Goal: Information Seeking & Learning: Stay updated

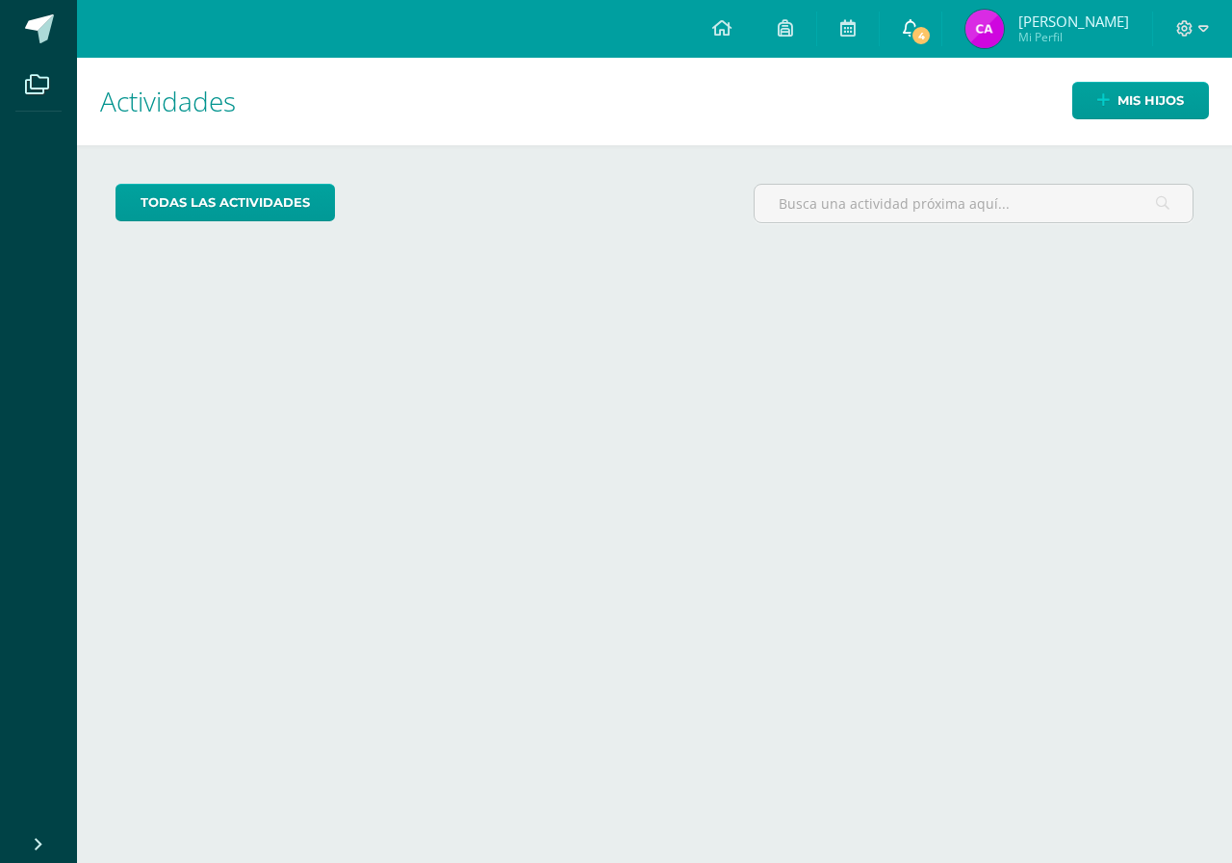
click at [931, 33] on span "4" at bounding box center [920, 35] width 21 height 21
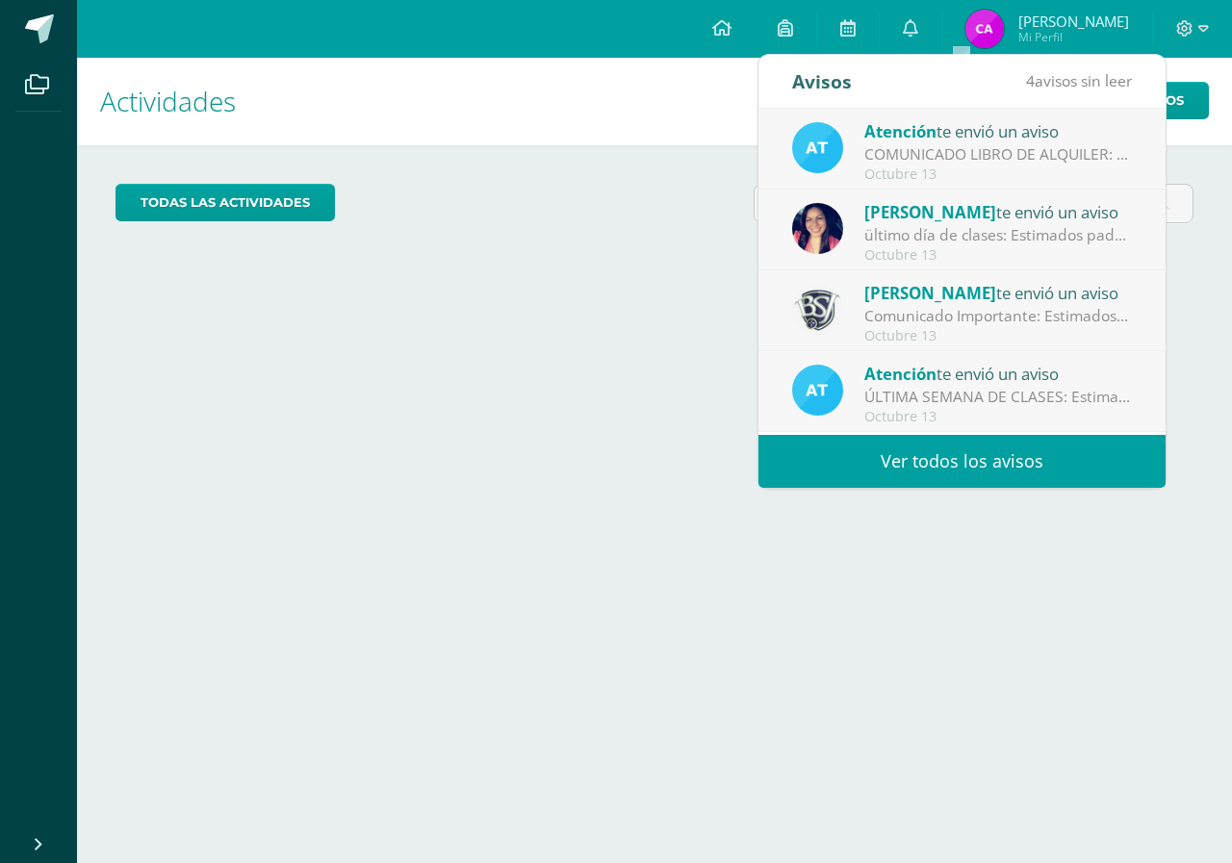
click at [978, 144] on div "COMUNICADO LIBRO DE ALQUILER: Estimados padres de familia, Les compartimos info…" at bounding box center [997, 154] width 267 height 22
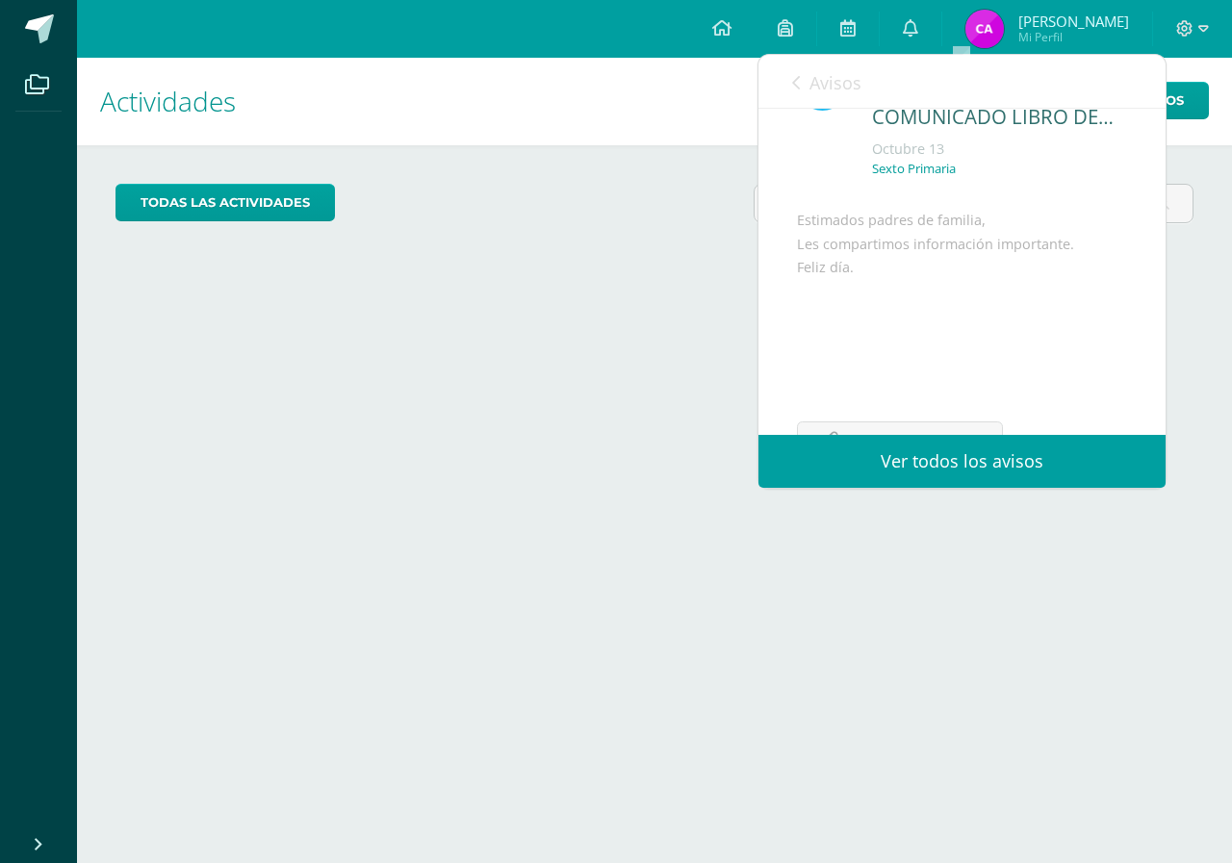
scroll to position [187, 0]
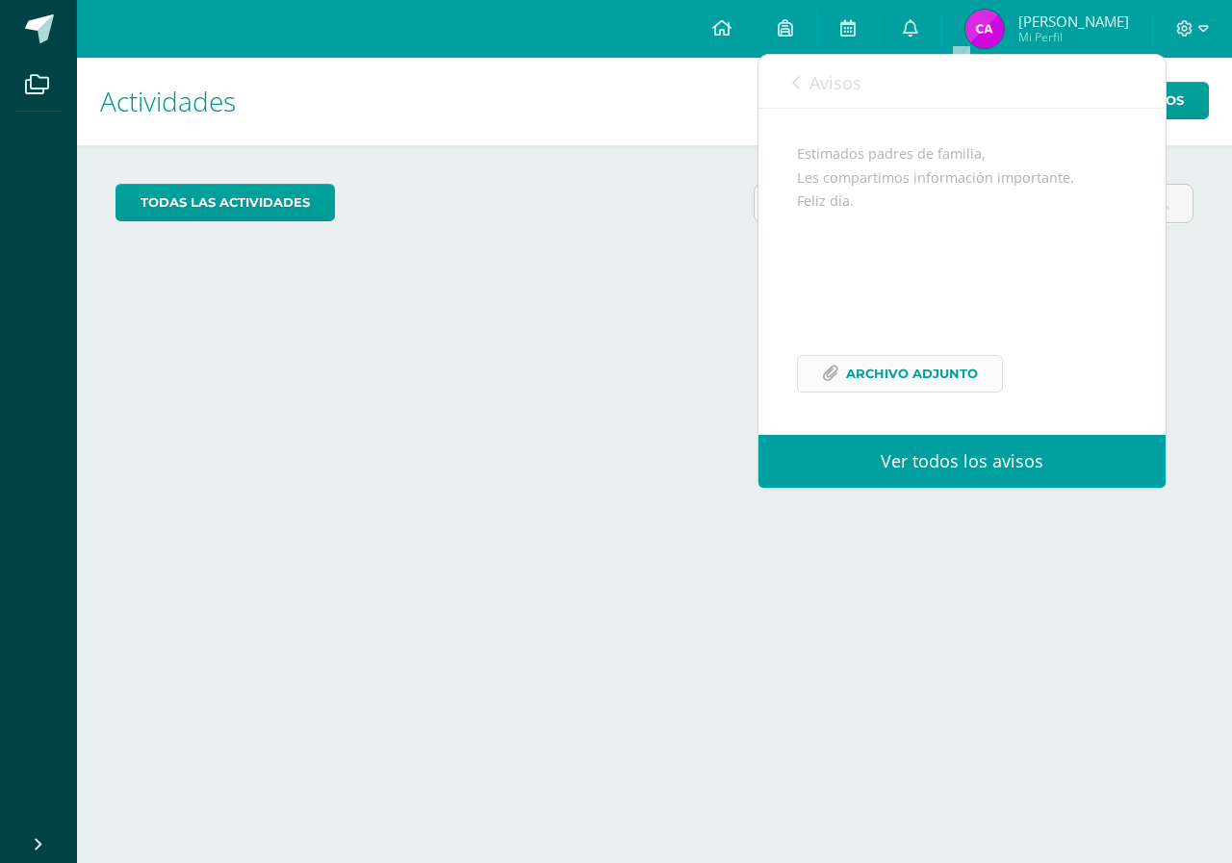
click at [910, 369] on span "Archivo Adjunto" at bounding box center [912, 374] width 132 height 36
click at [794, 73] on link "Avisos" at bounding box center [826, 82] width 69 height 55
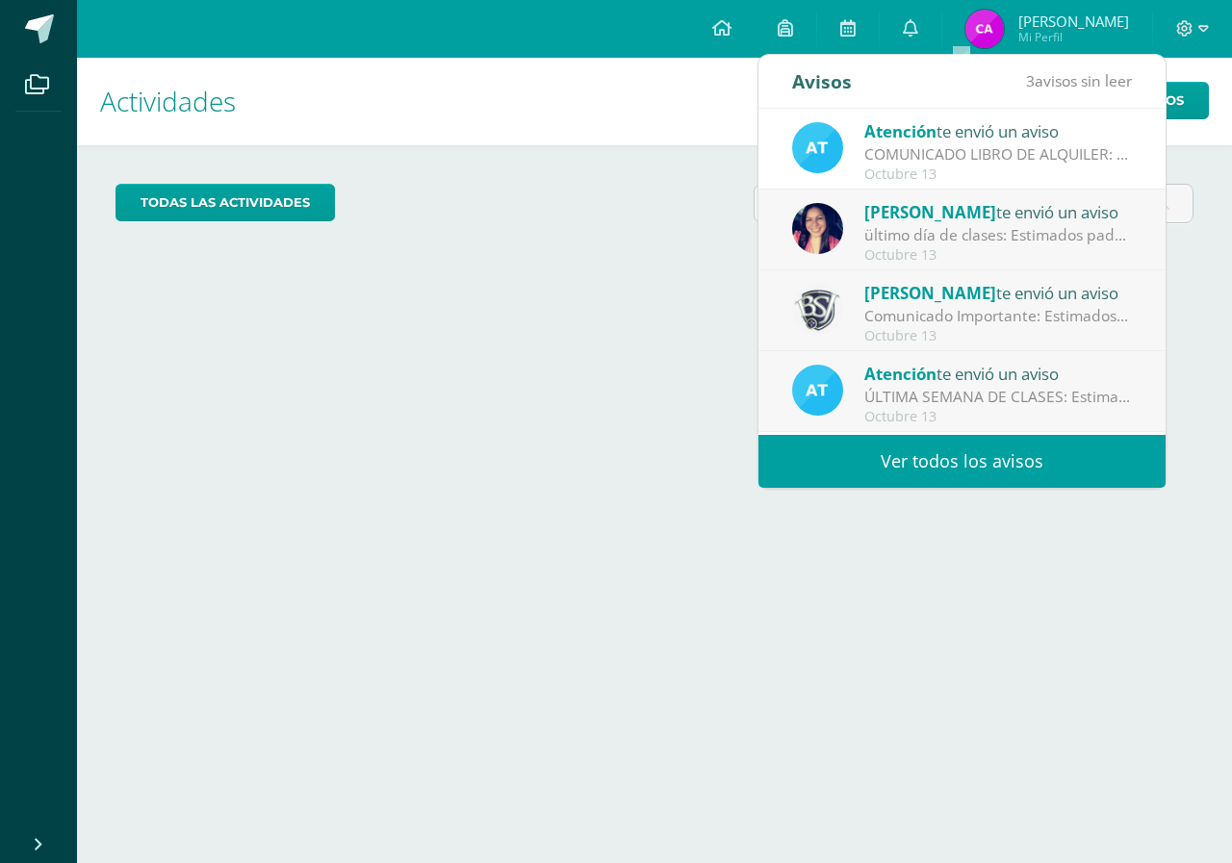
click at [944, 222] on span "[PERSON_NAME]" at bounding box center [930, 212] width 132 height 22
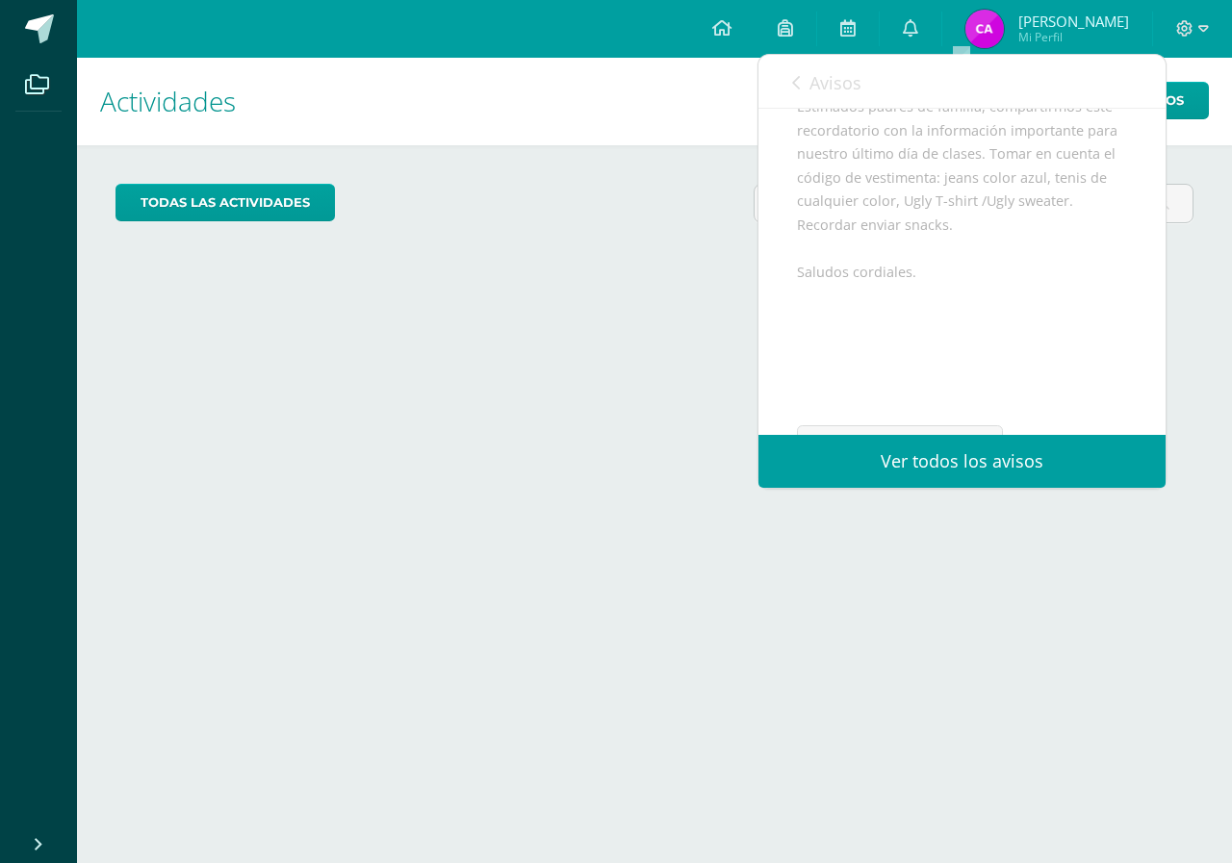
click at [843, 85] on span "Avisos" at bounding box center [835, 82] width 52 height 23
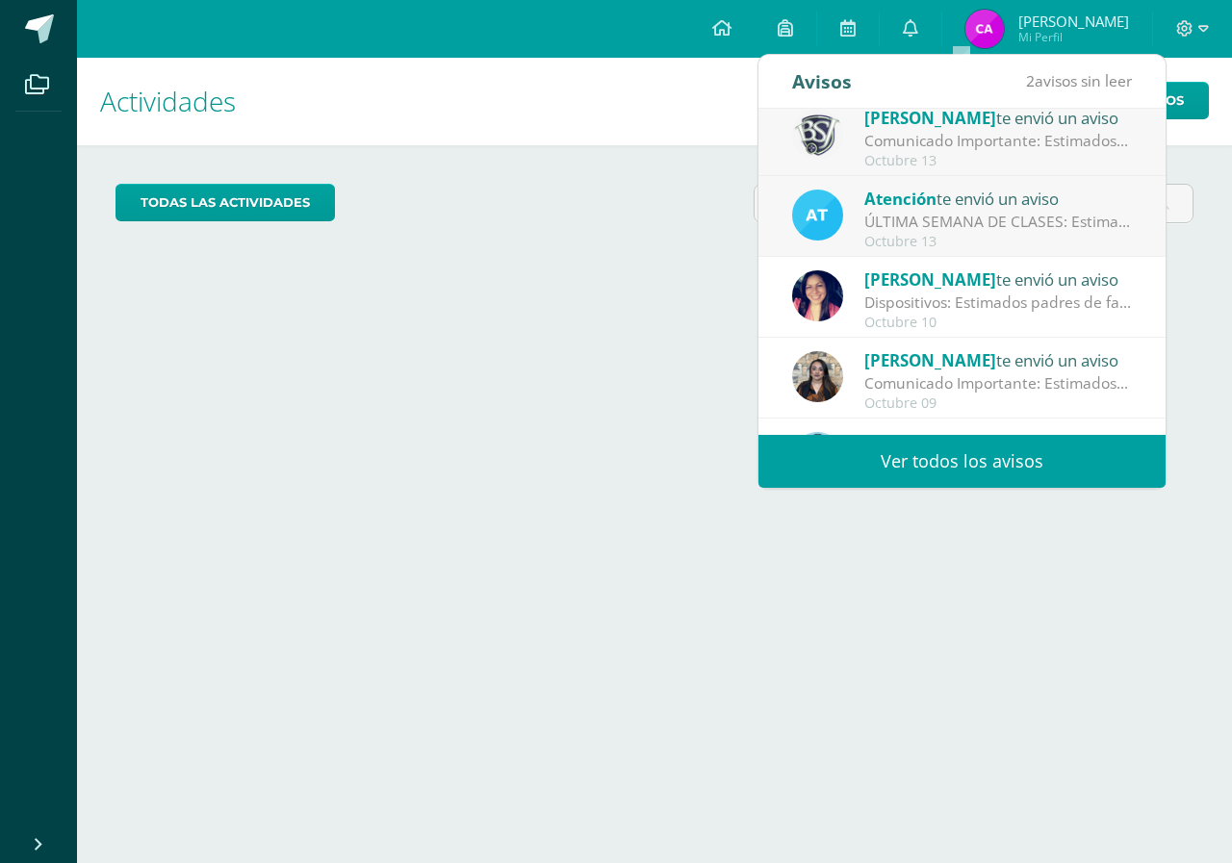
scroll to position [192, 0]
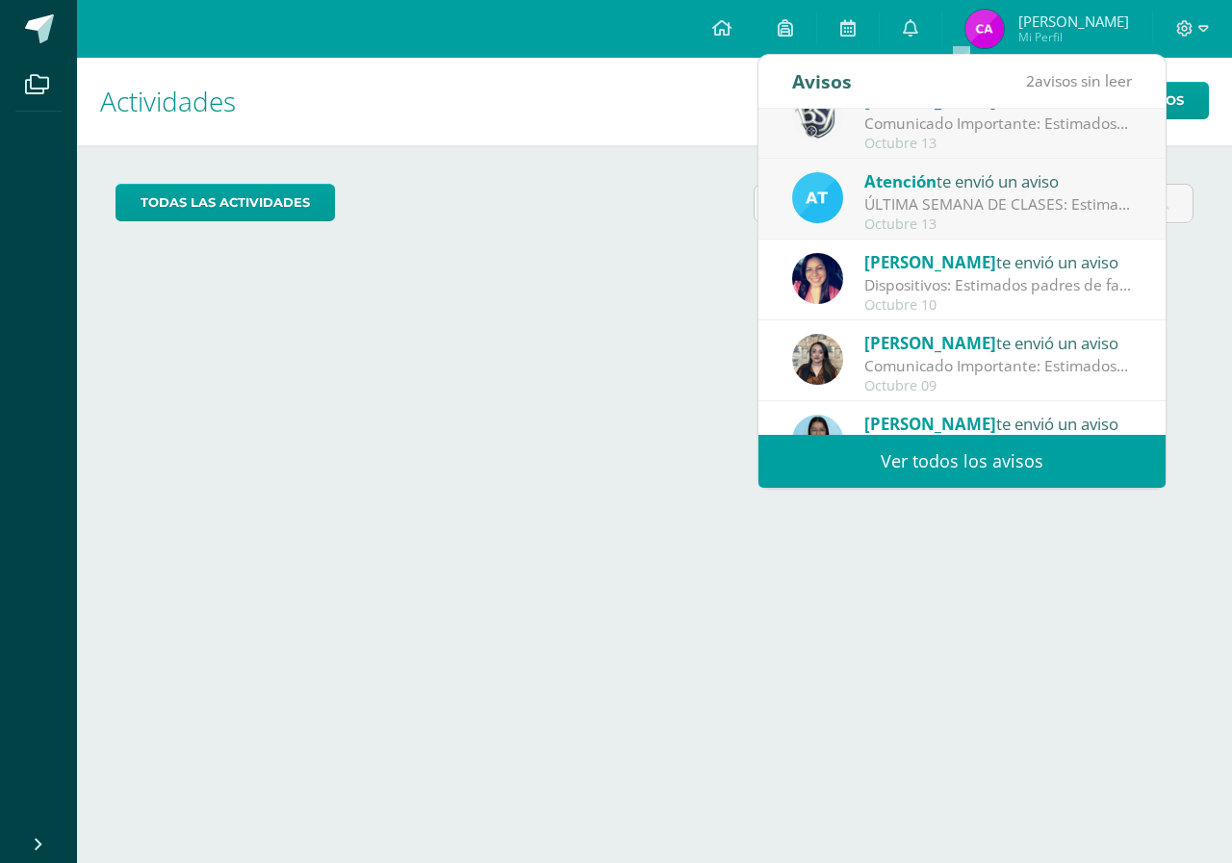
click at [928, 165] on div "Atención te envió un aviso ÚLTIMA SEMANA DE CLASES: Estimados padres de familia…" at bounding box center [961, 199] width 407 height 81
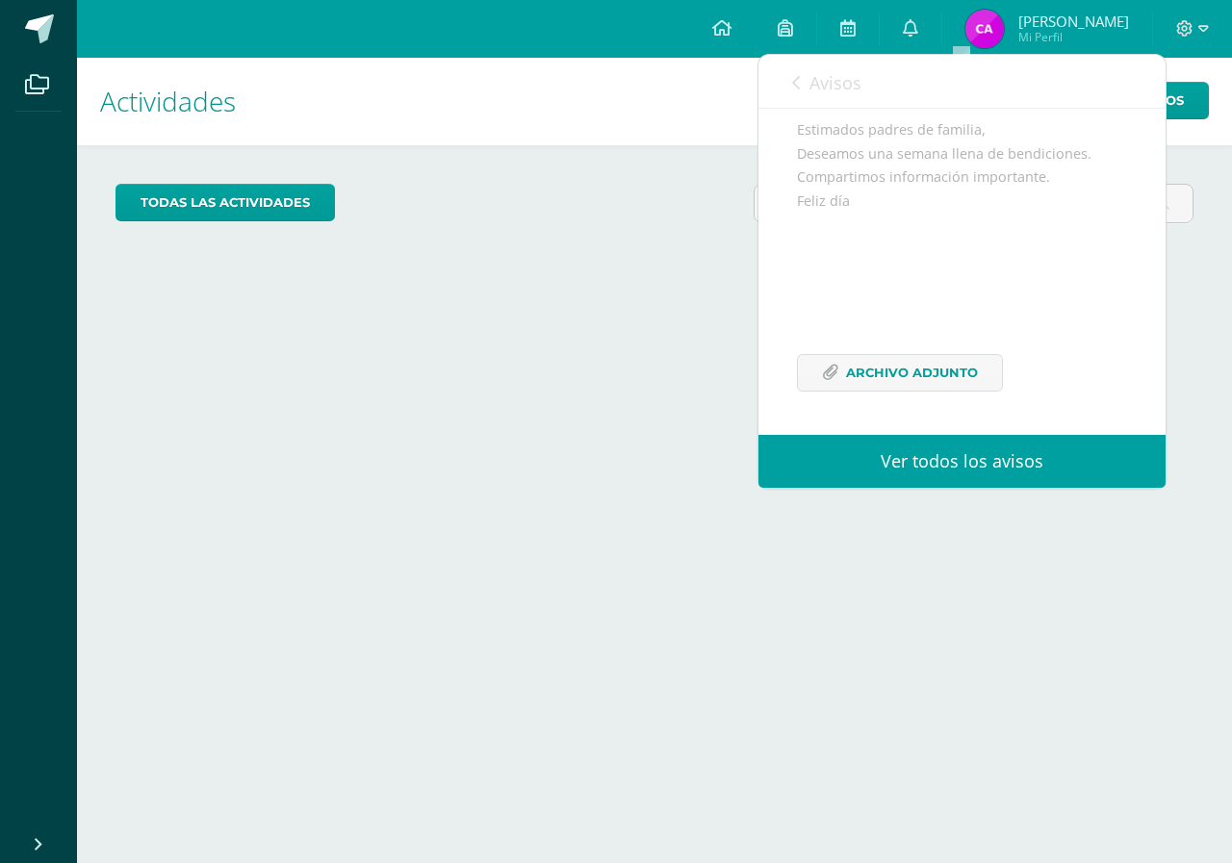
click at [815, 89] on span "Avisos" at bounding box center [835, 82] width 52 height 23
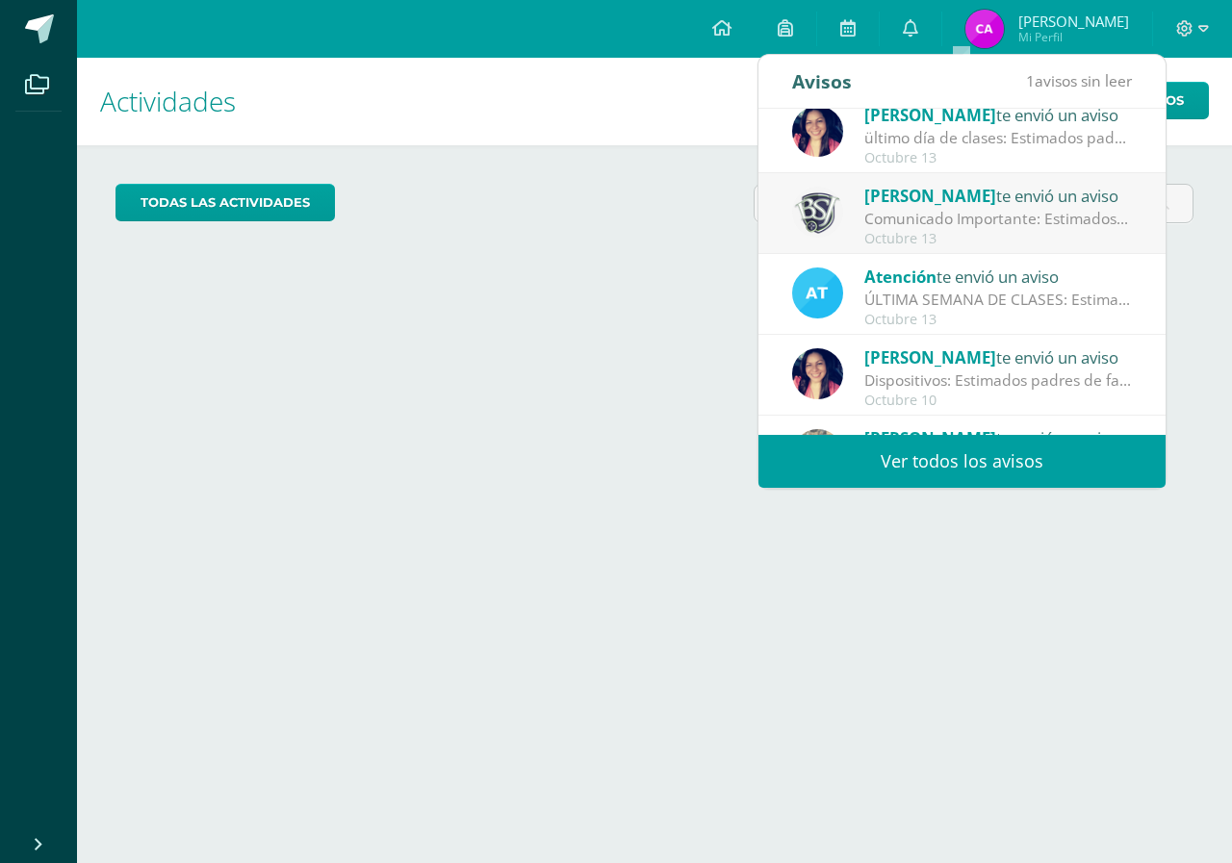
scroll to position [96, 0]
click at [974, 219] on div "Comunicado Importante: Estimados padres de familia, revisar imagen adjunta." at bounding box center [997, 220] width 267 height 22
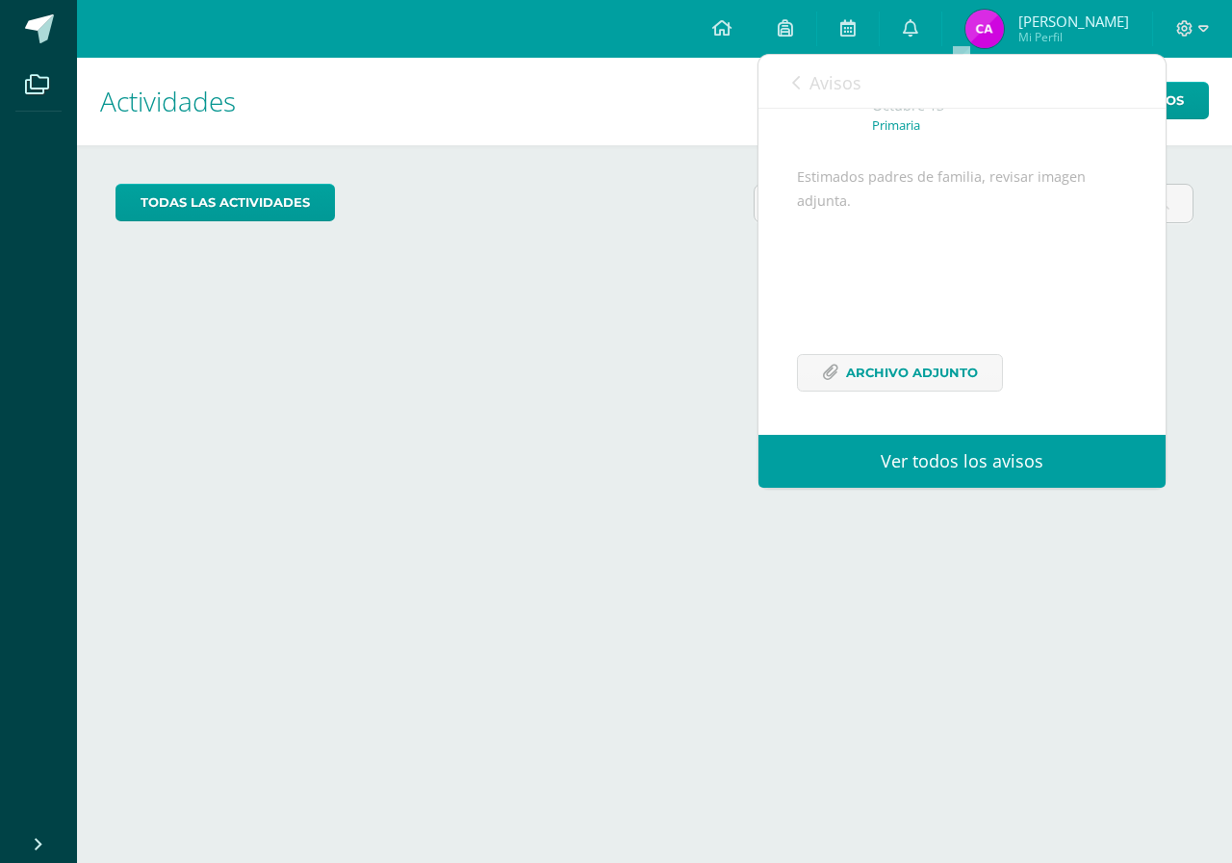
click at [849, 81] on span "Avisos" at bounding box center [835, 82] width 52 height 23
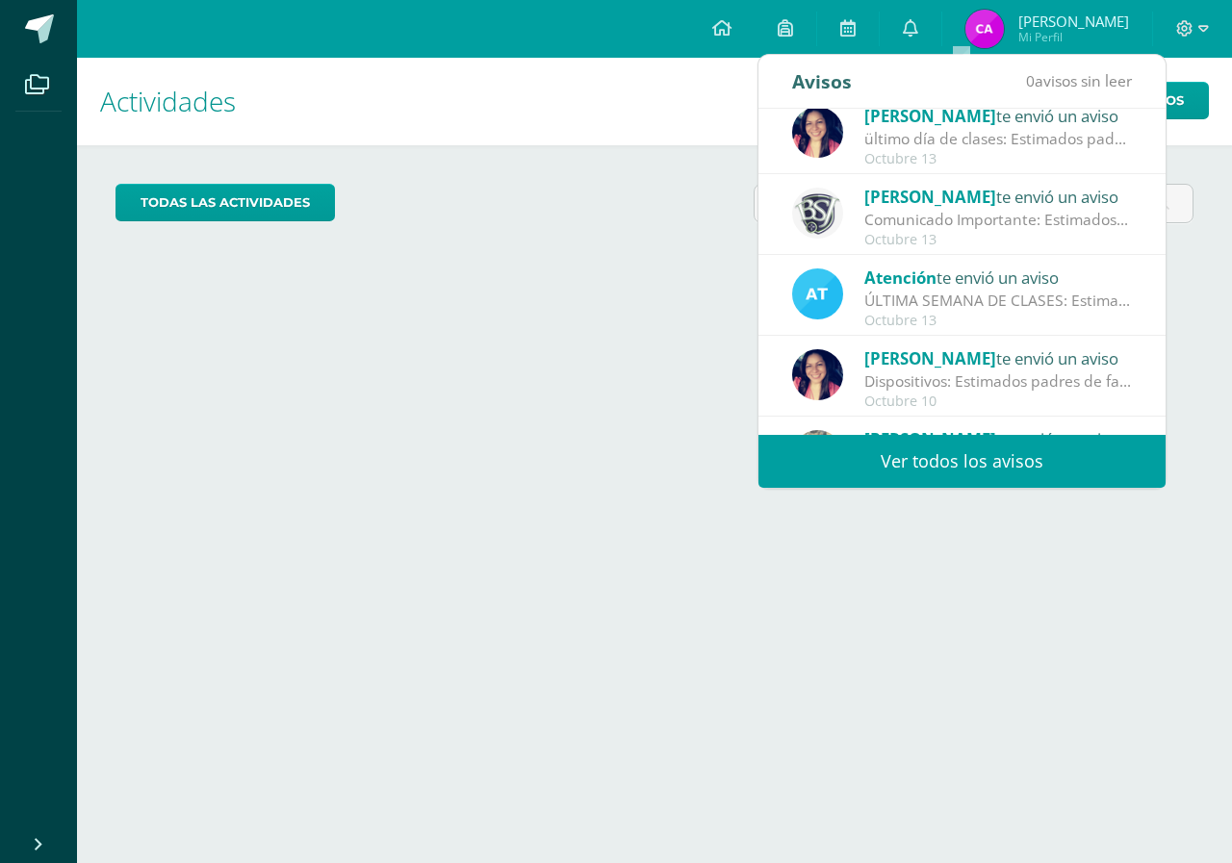
click at [1027, 290] on div "ÚLTIMA SEMANA DE CLASES: Estimados padres de familia, Deseamos una semana llena…" at bounding box center [997, 301] width 267 height 22
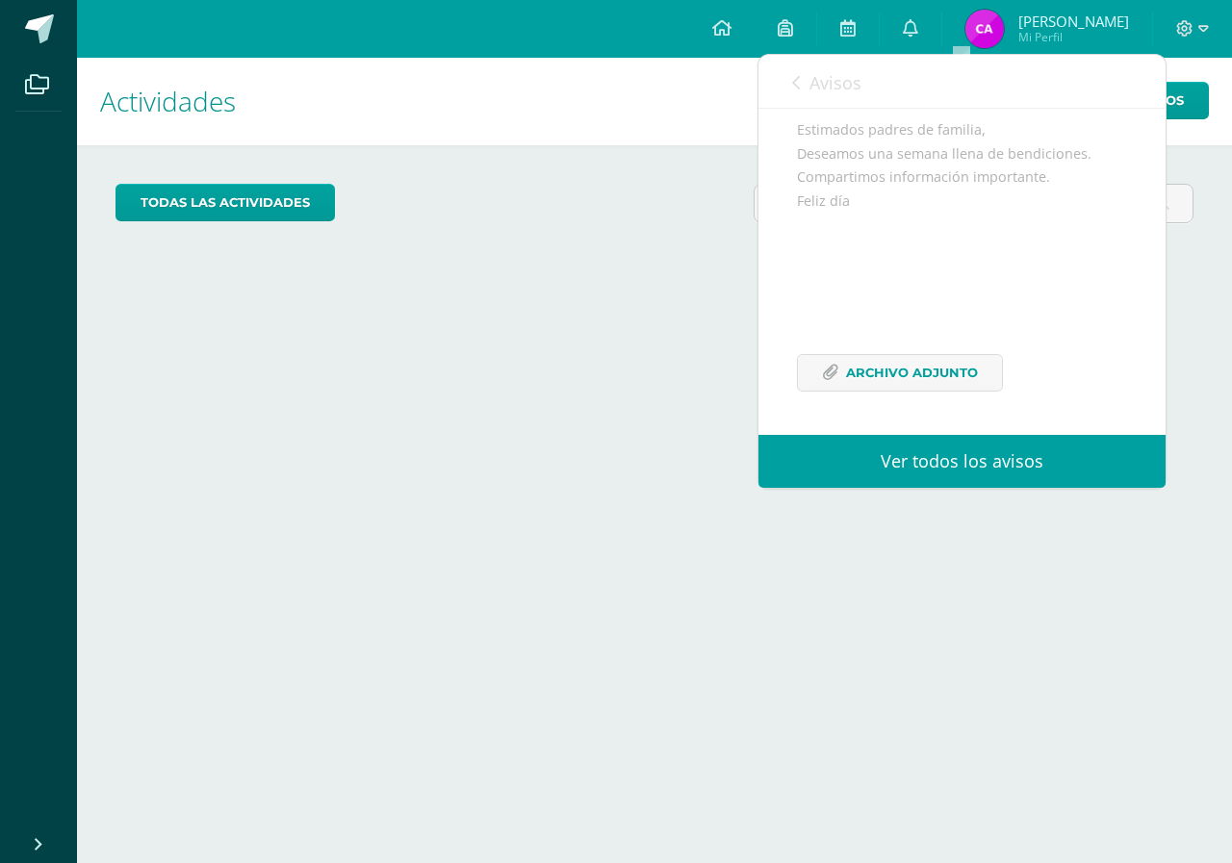
click at [943, 396] on div "Estimados padres de familia, Deseamos una semana llena de bendiciones. Comparti…" at bounding box center [962, 266] width 330 height 296
click at [934, 391] on span "Archivo Adjunto" at bounding box center [912, 373] width 132 height 36
click at [825, 72] on span "Avisos" at bounding box center [835, 82] width 52 height 23
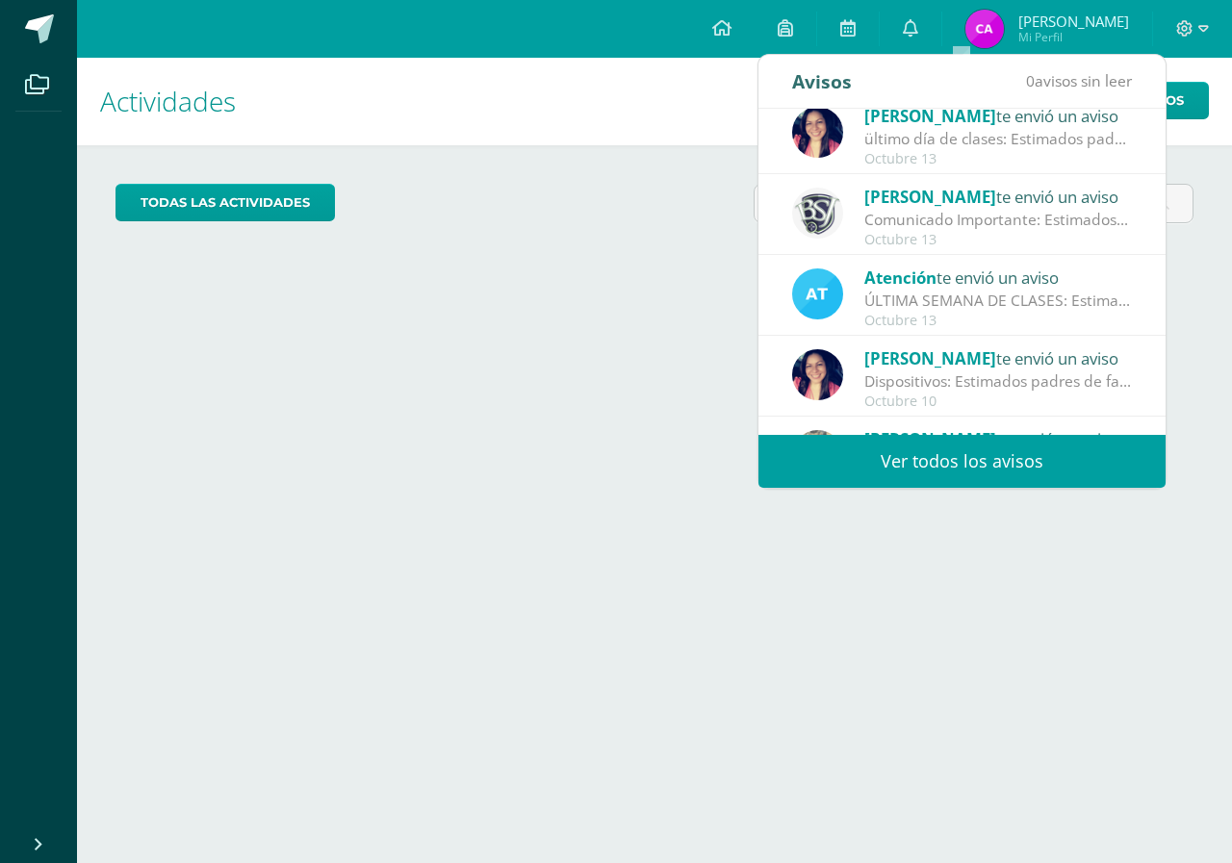
click at [954, 149] on div "ültimo día de clases: Estimados padres de familia, compartirmos este recordator…" at bounding box center [997, 139] width 267 height 22
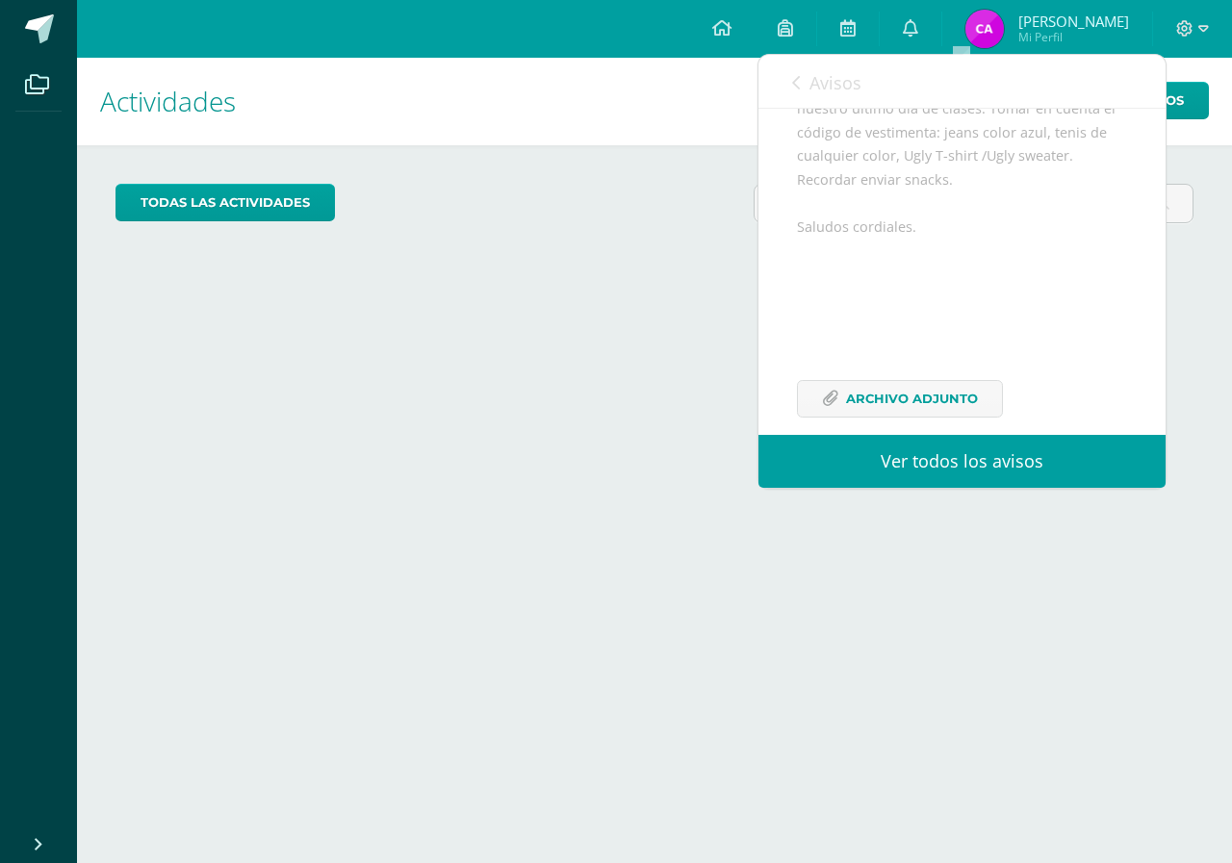
scroll to position [305, 0]
click at [927, 371] on span "Archivo Adjunto" at bounding box center [912, 373] width 132 height 36
click at [840, 79] on span "Avisos" at bounding box center [835, 82] width 52 height 23
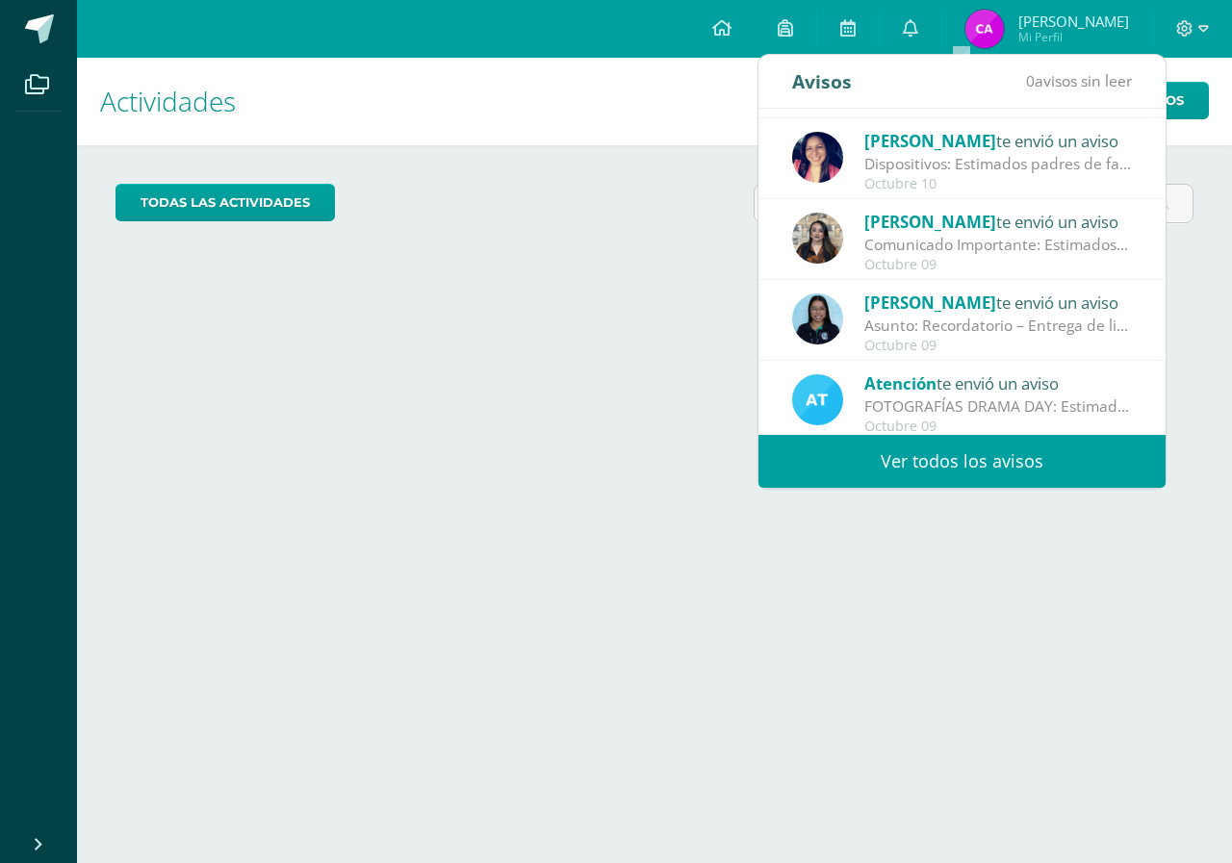
scroll to position [320, 0]
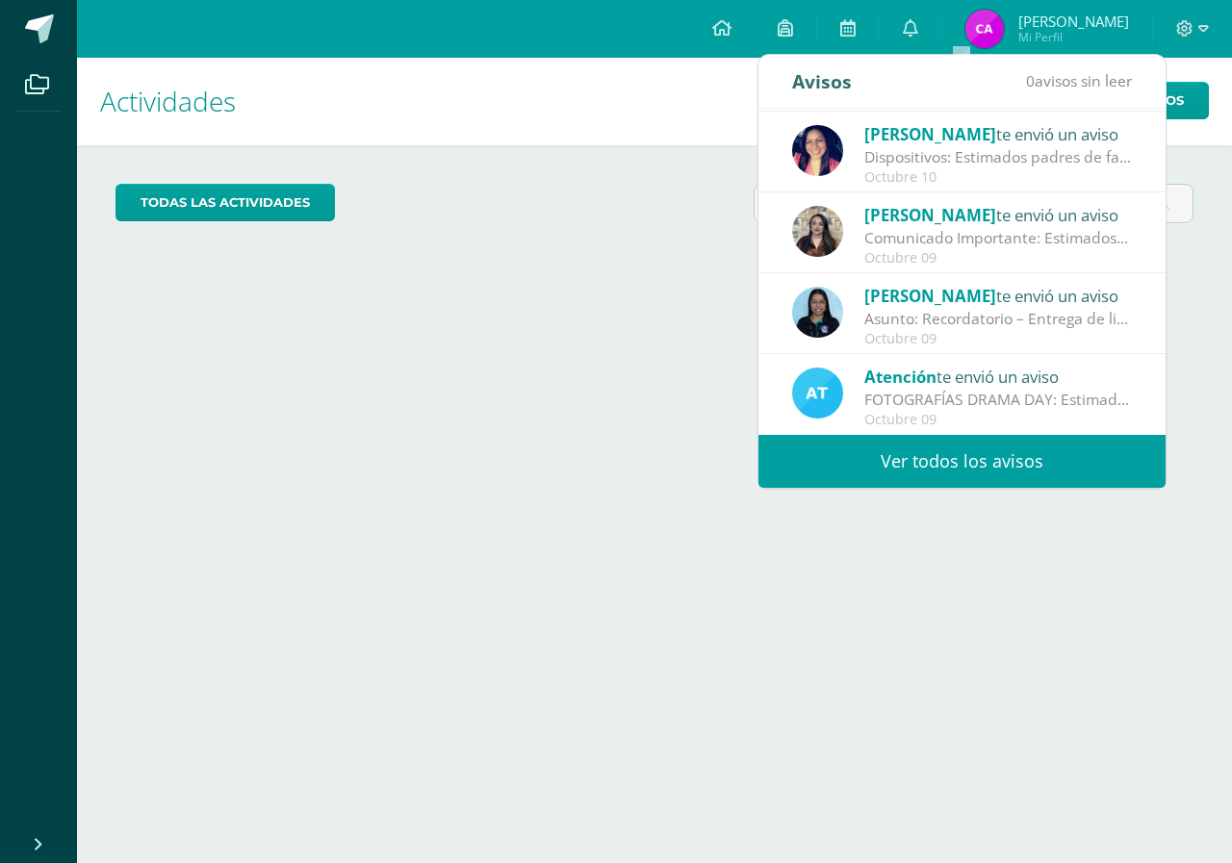
click at [945, 469] on link "Ver todos los avisos" at bounding box center [961, 461] width 407 height 53
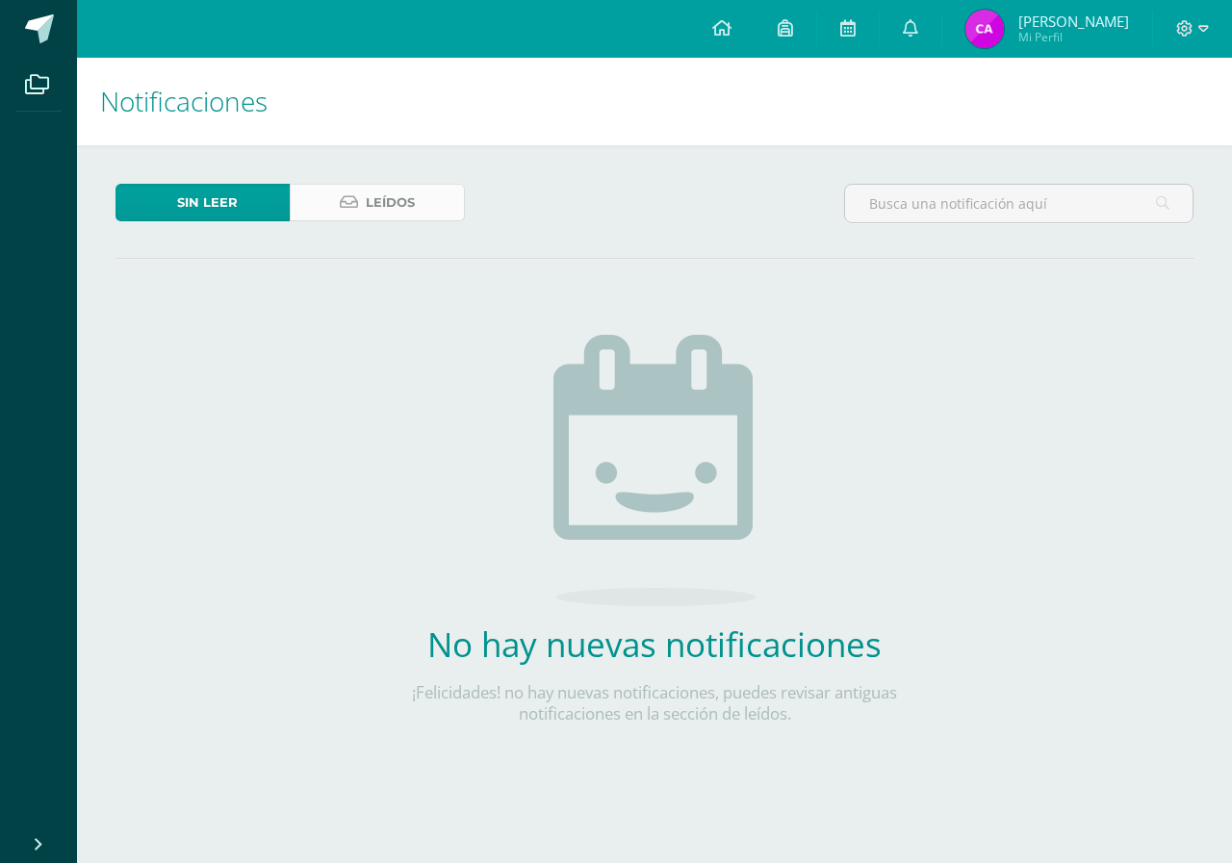
click at [412, 204] on span "Leídos" at bounding box center [390, 203] width 49 height 36
click at [412, 203] on span "Leídos" at bounding box center [390, 203] width 49 height 36
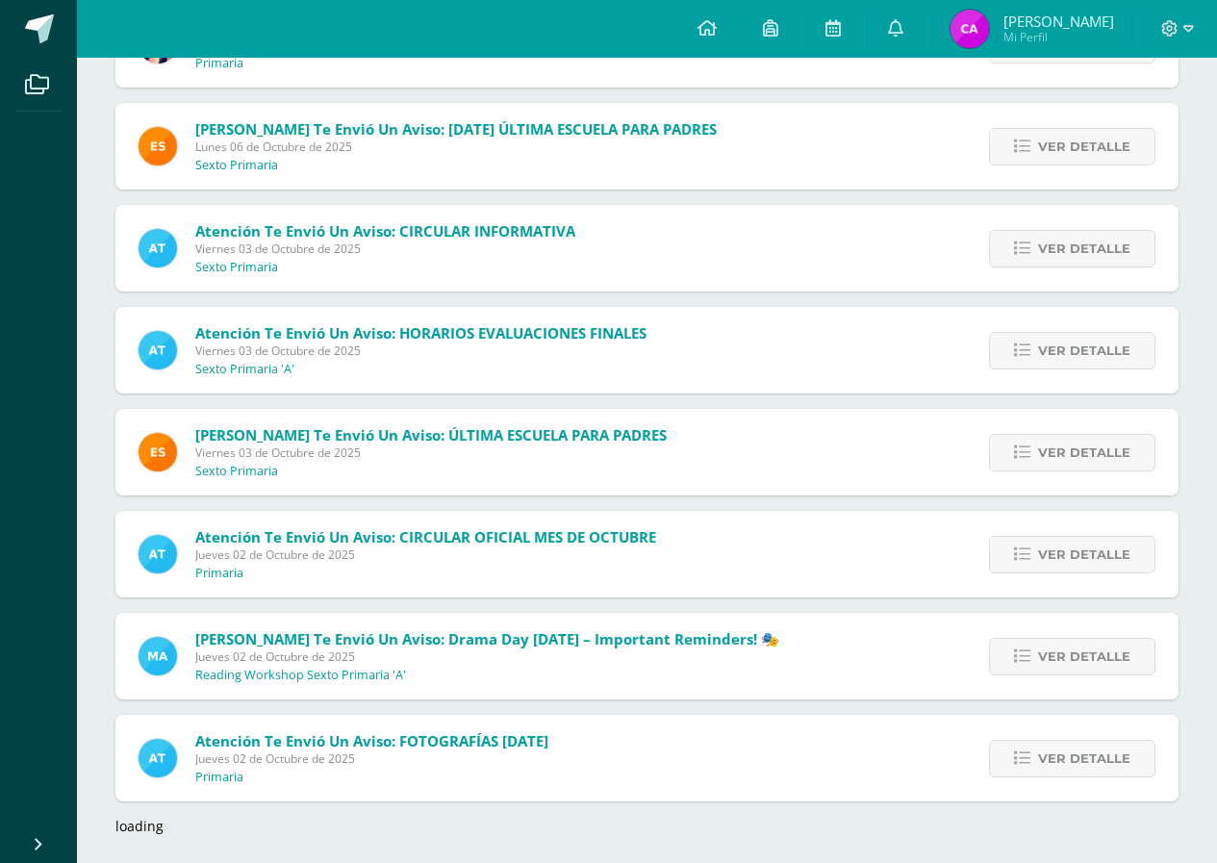
scroll to position [1530, 0]
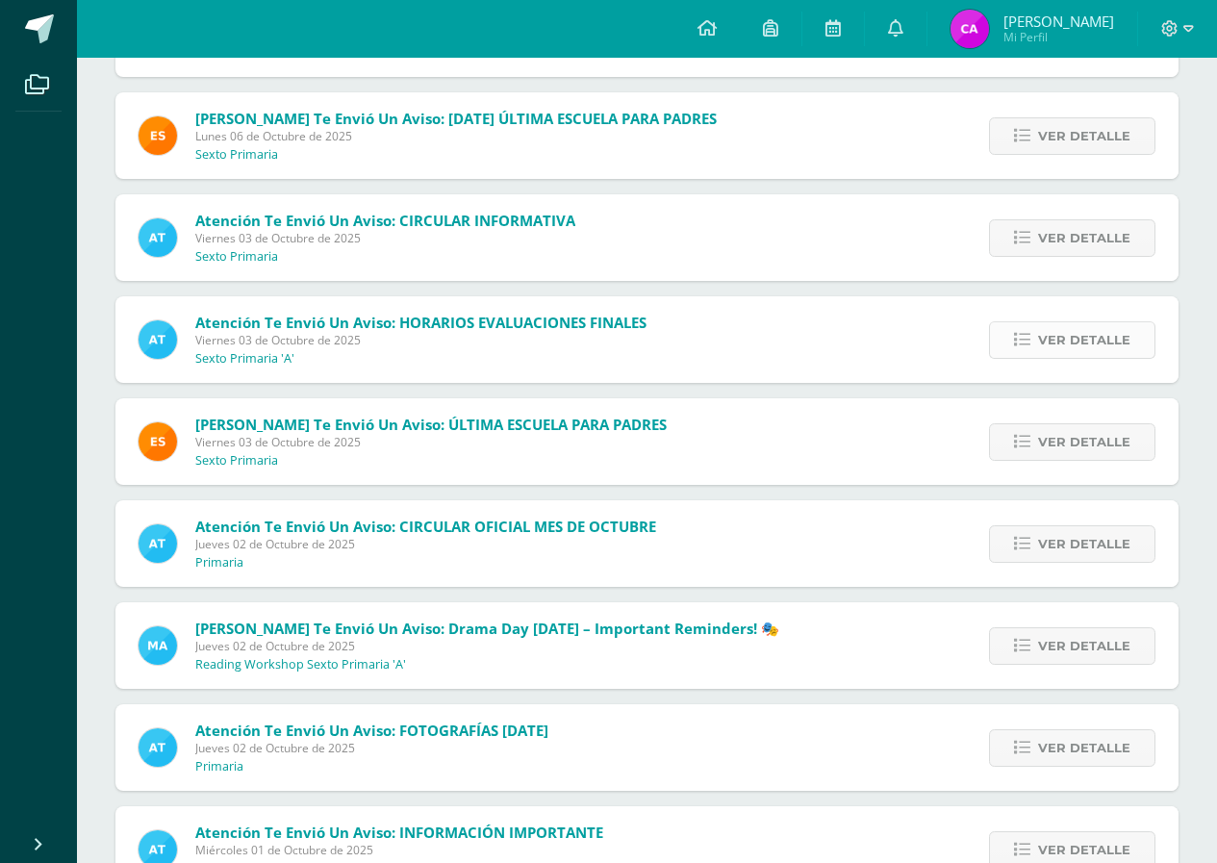
click at [1016, 343] on link "Ver detalle" at bounding box center [1072, 340] width 166 height 38
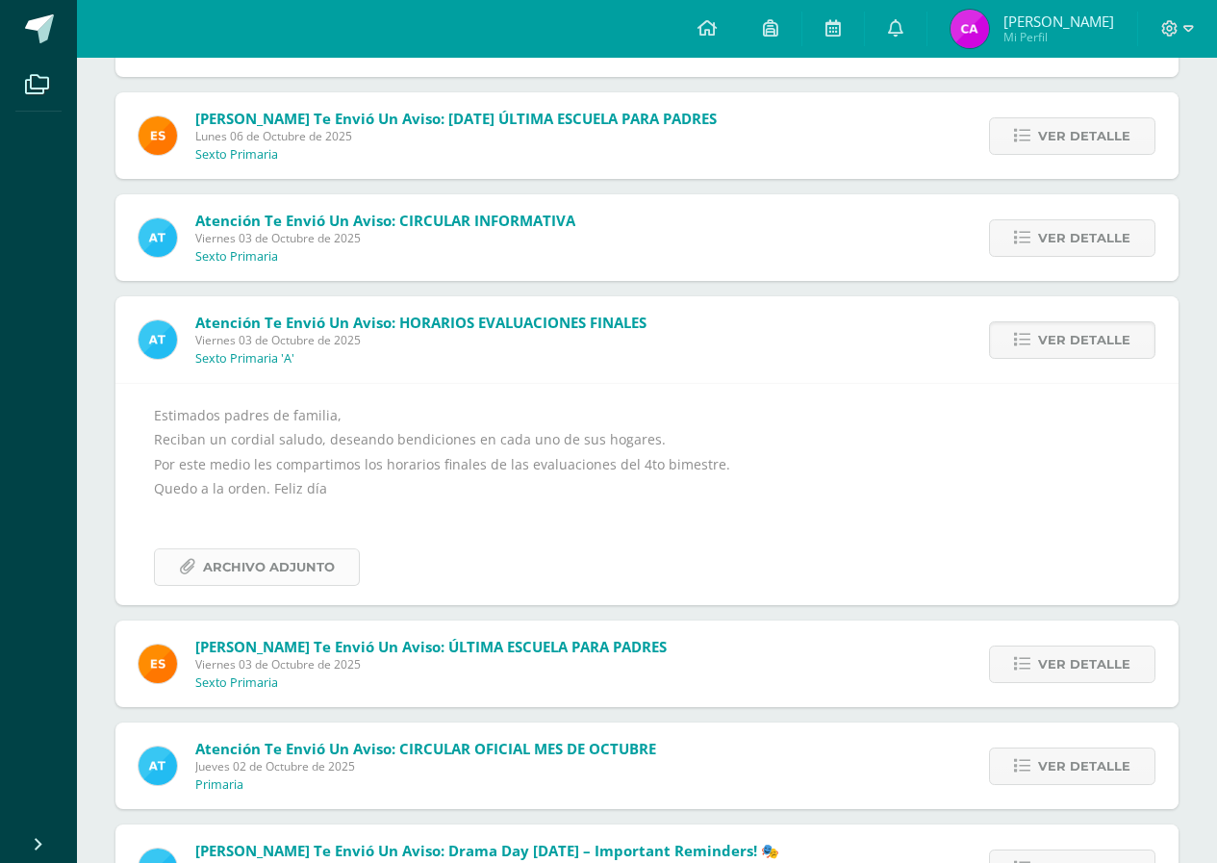
click at [302, 561] on span "Archivo Adjunto" at bounding box center [269, 567] width 132 height 36
